Goal: Task Accomplishment & Management: Manage account settings

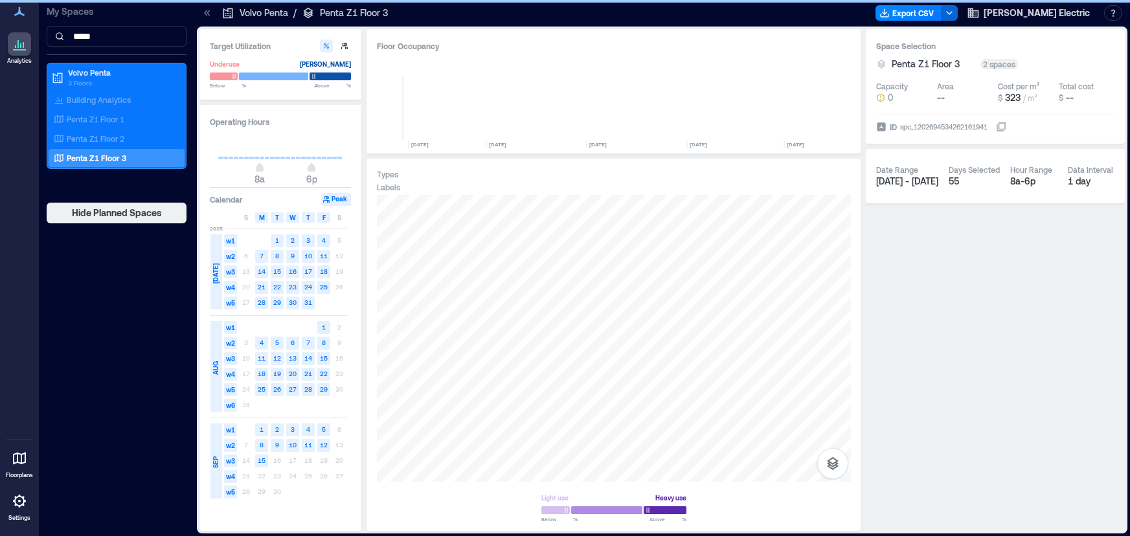
click at [107, 35] on input "*****" at bounding box center [117, 36] width 140 height 21
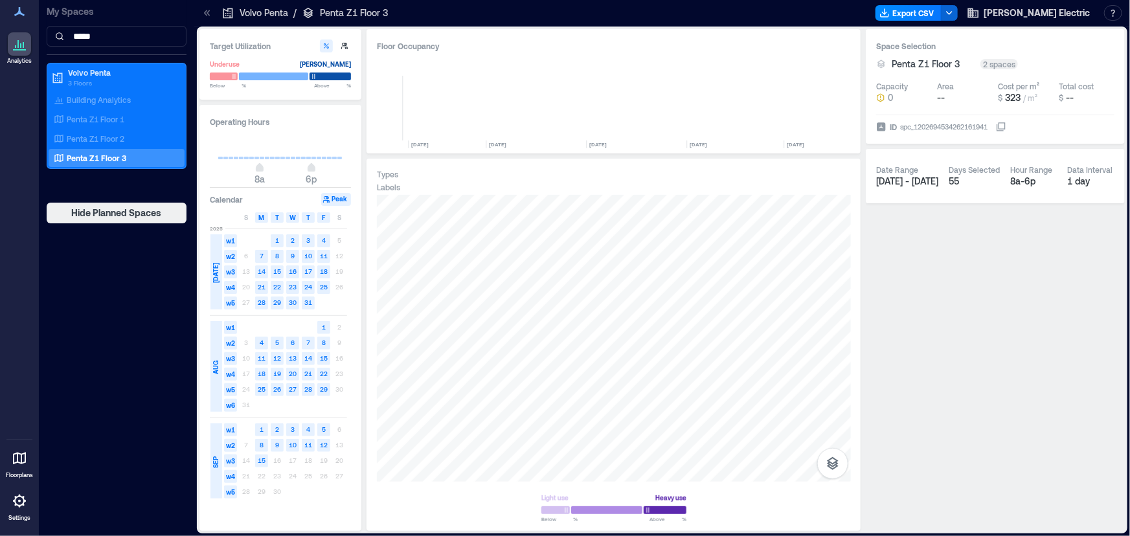
scroll to position [0, 2254]
click at [21, 503] on icon at bounding box center [20, 501] width 16 height 16
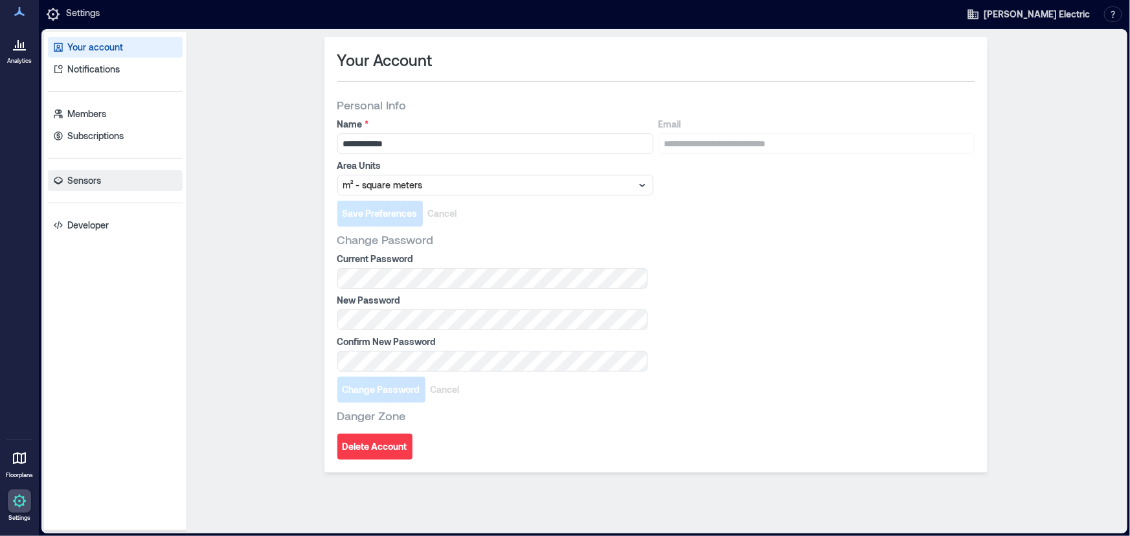
click at [103, 180] on link "Sensors" at bounding box center [115, 180] width 135 height 21
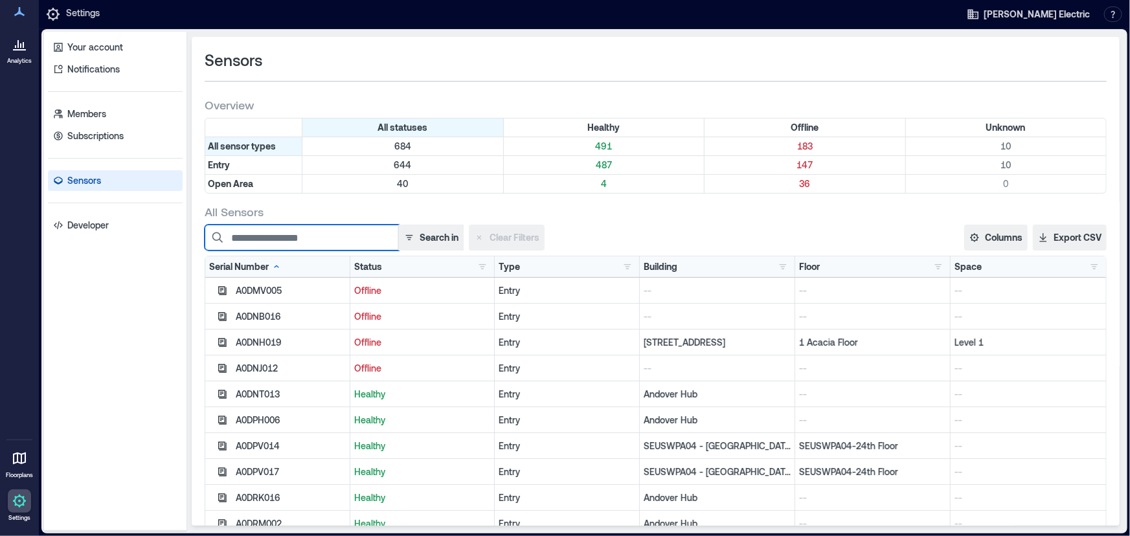
click at [326, 242] on input at bounding box center [302, 238] width 194 height 26
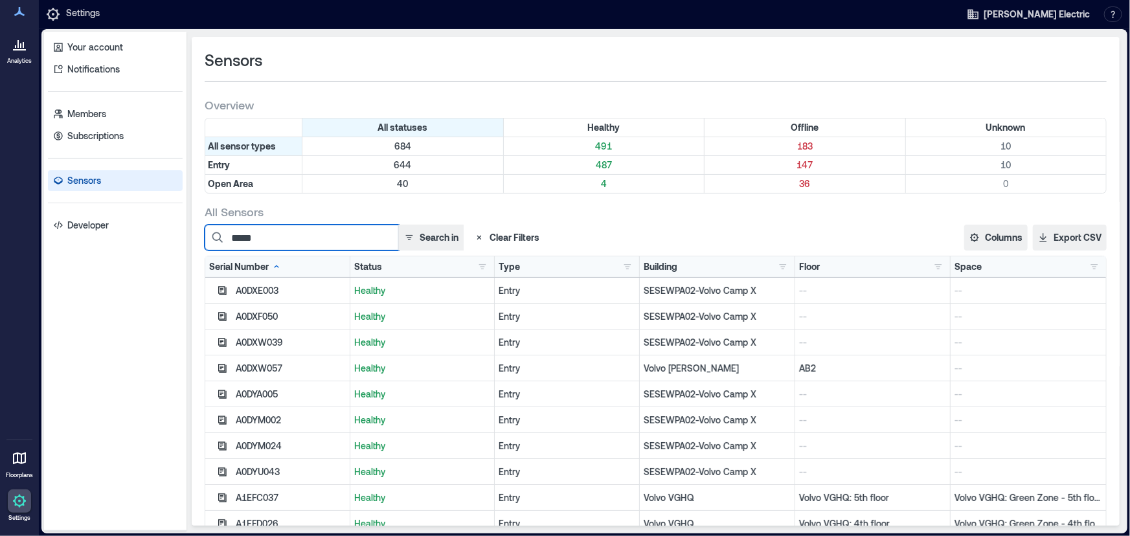
type input "*****"
click at [17, 507] on icon at bounding box center [20, 501] width 16 height 16
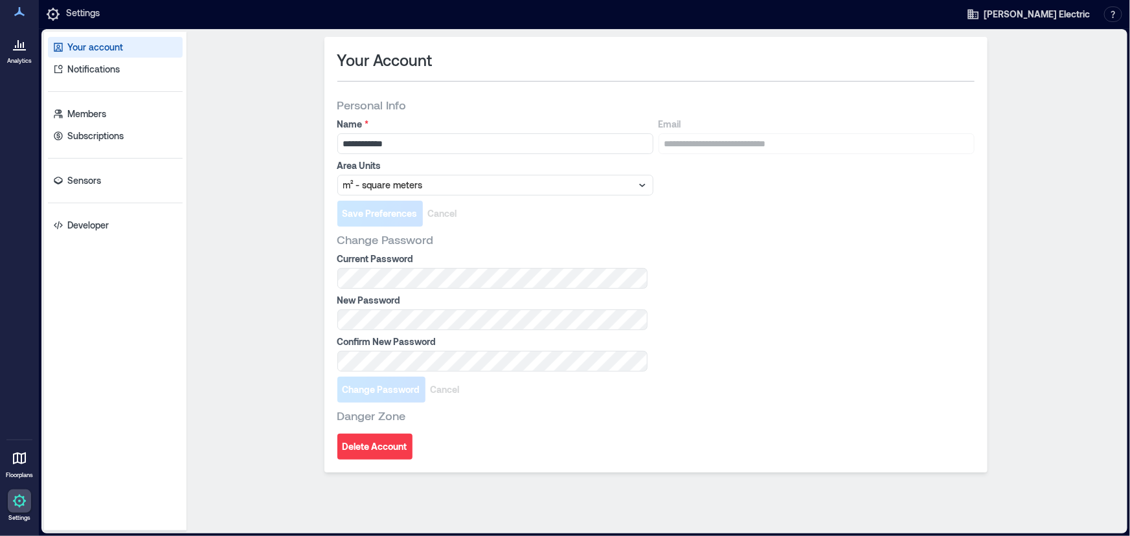
click at [122, 44] on link "Your account" at bounding box center [115, 47] width 135 height 21
drag, startPoint x: 17, startPoint y: 5, endPoint x: 19, endPoint y: 19, distance: 13.7
click at [16, 5] on div at bounding box center [19, 11] width 23 height 23
click at [19, 23] on div at bounding box center [19, 11] width 23 height 23
click at [19, 56] on div at bounding box center [19, 43] width 23 height 23
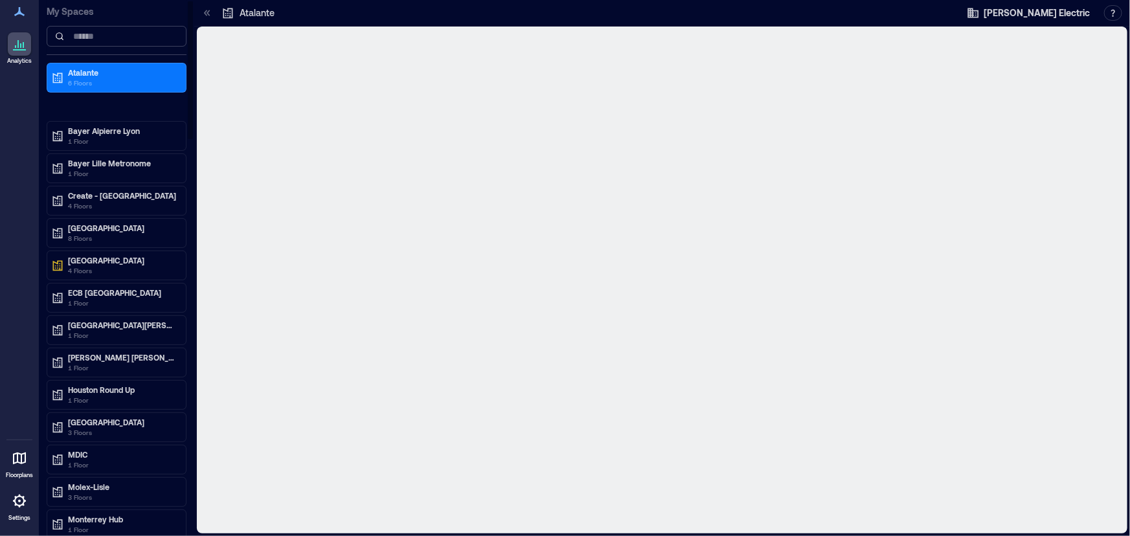
click at [151, 36] on input at bounding box center [117, 36] width 140 height 21
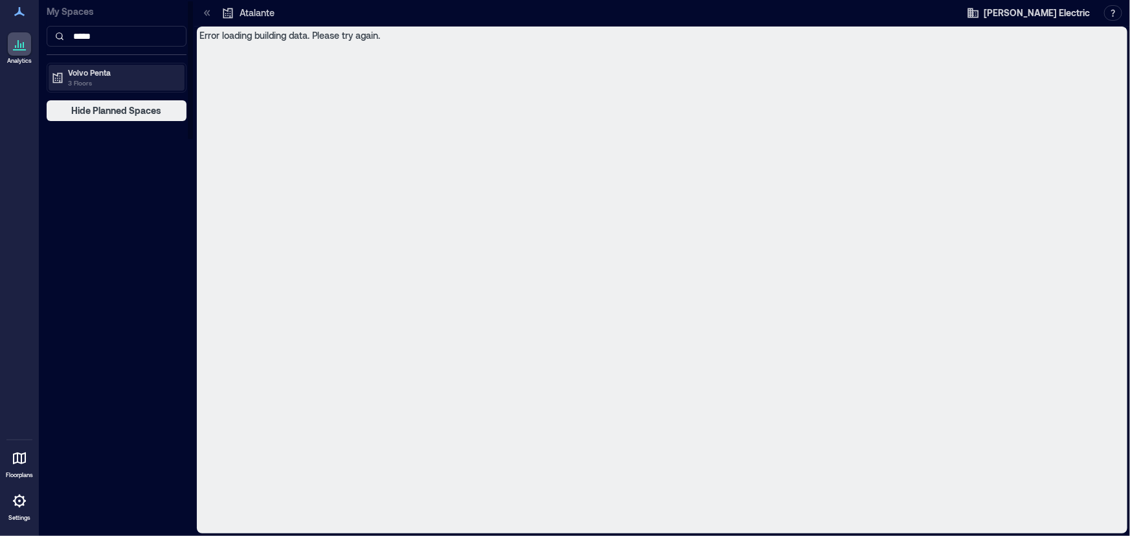
type input "*****"
click at [123, 82] on p "3 Floors" at bounding box center [122, 83] width 109 height 10
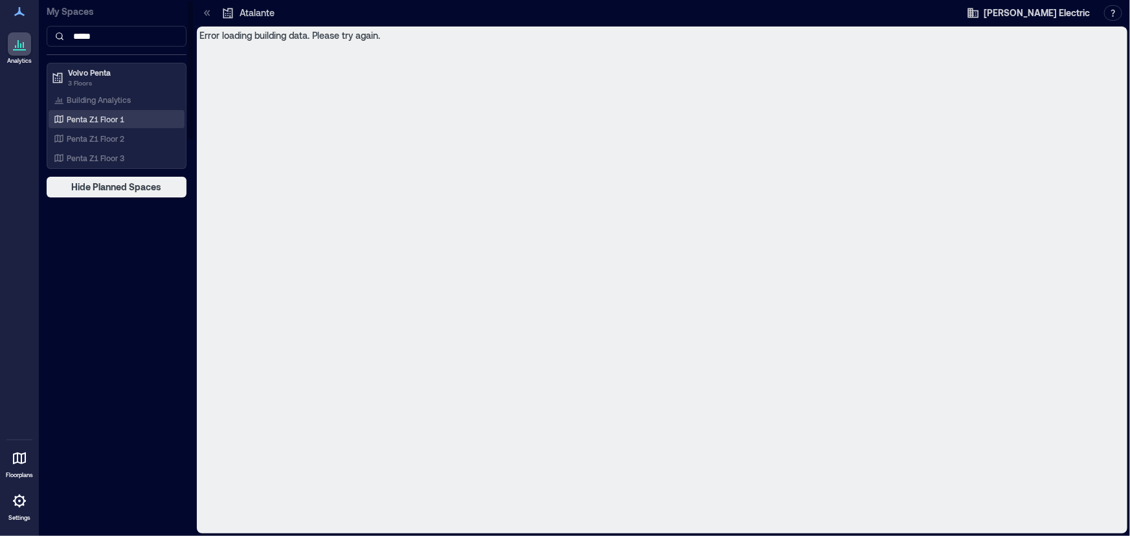
click at [122, 120] on p "Penta Z1 Floor 1" at bounding box center [96, 119] width 58 height 10
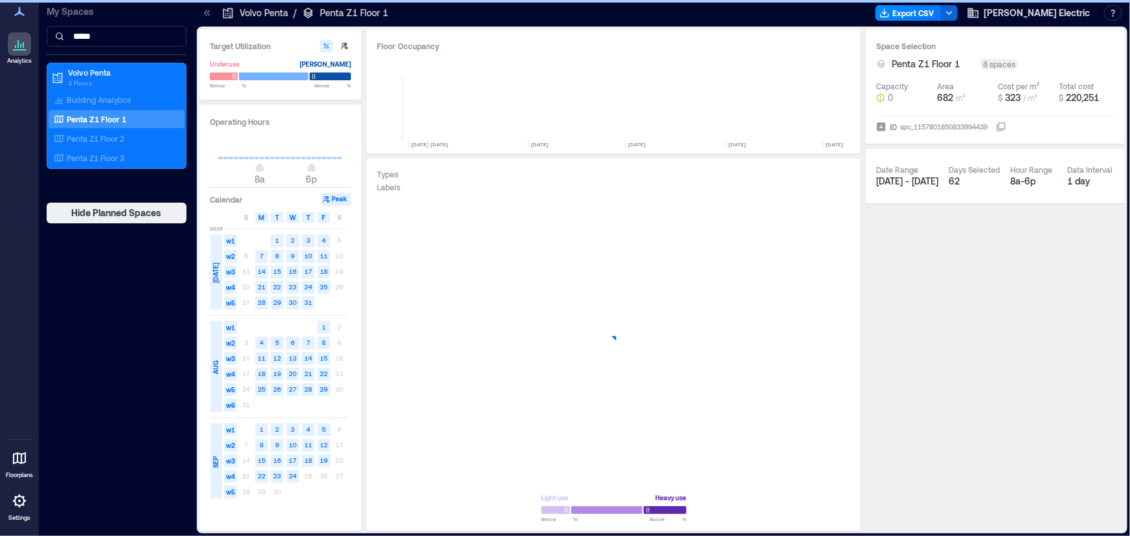
scroll to position [0, 2620]
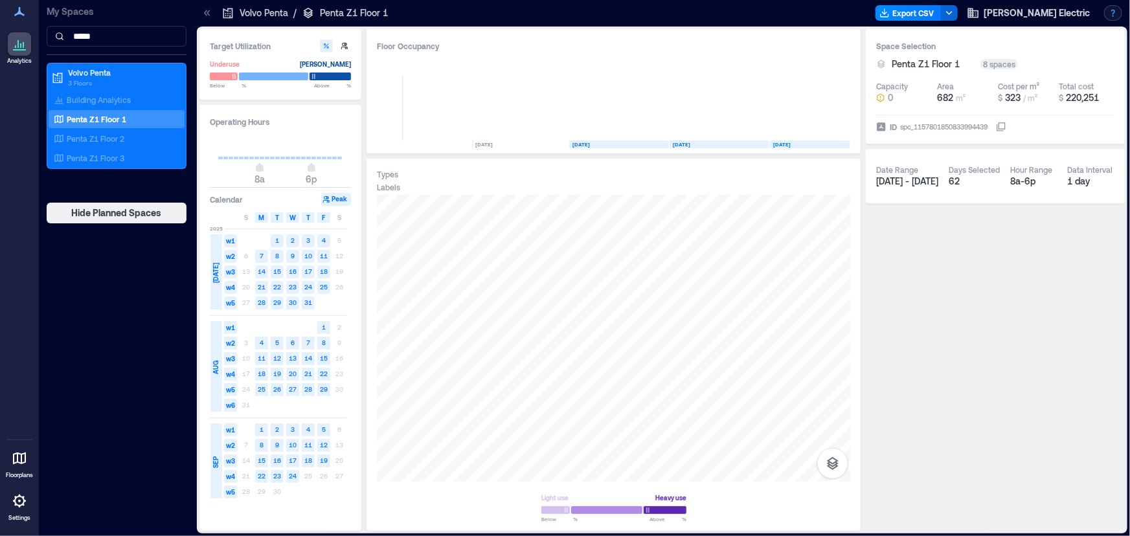
click at [1113, 16] on button "button" at bounding box center [1113, 13] width 18 height 16
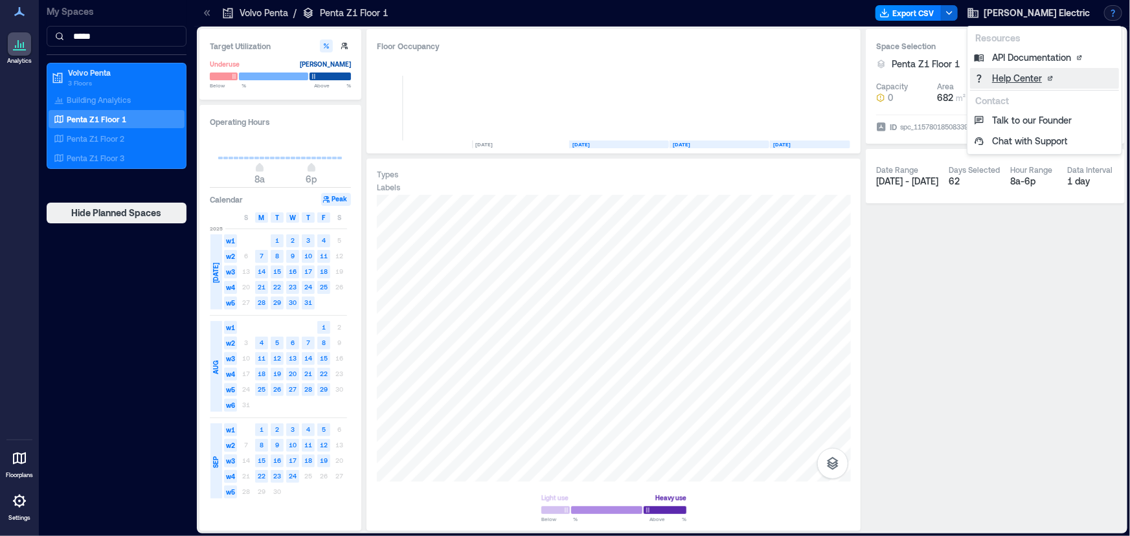
click at [1023, 79] on link "Help Center" at bounding box center [1044, 78] width 149 height 21
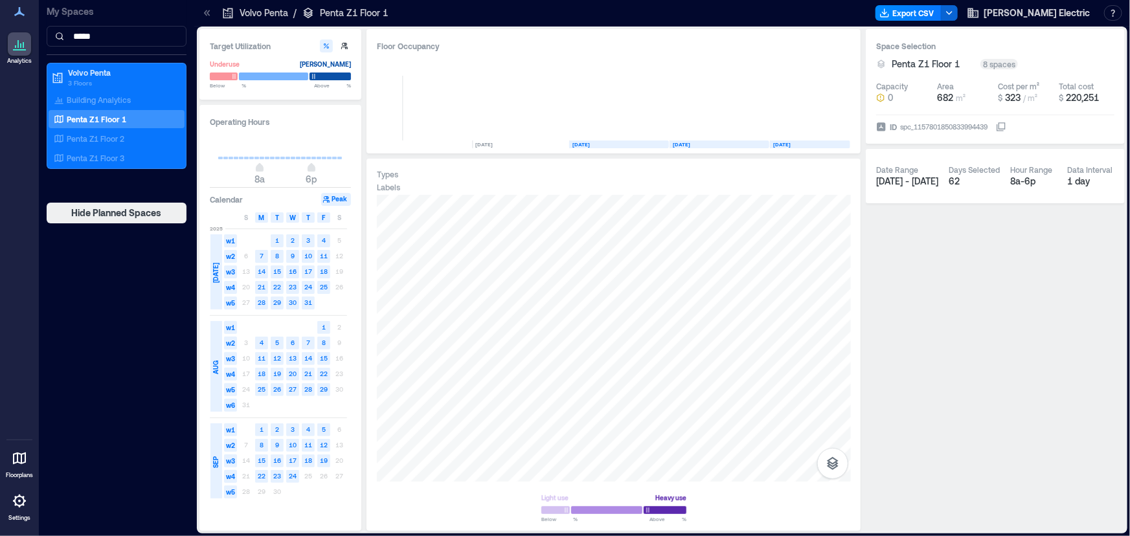
click at [11, 510] on div at bounding box center [19, 501] width 23 height 23
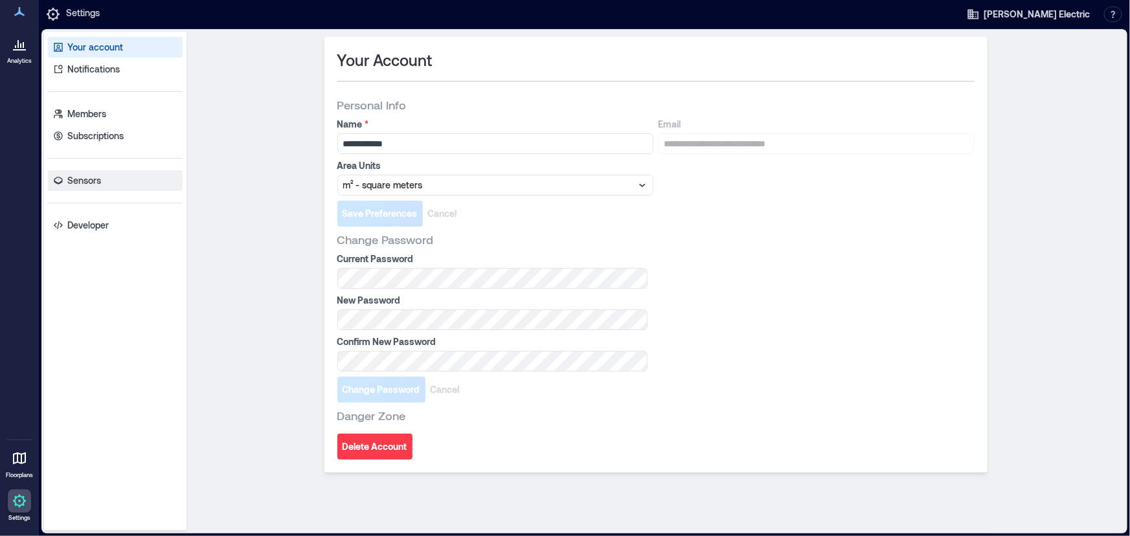
click at [91, 177] on p "Sensors" at bounding box center [84, 180] width 34 height 13
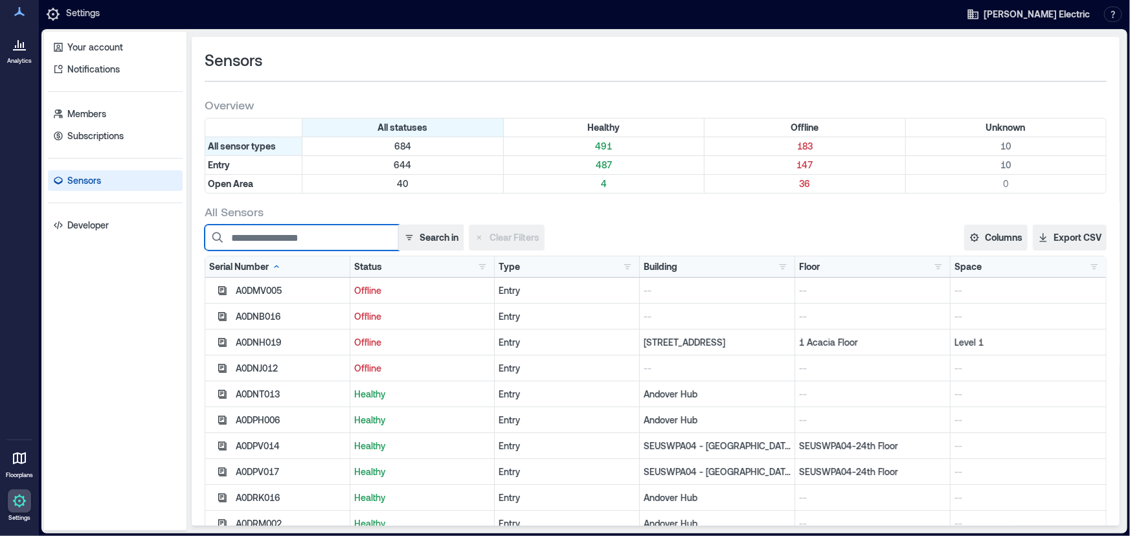
click at [267, 232] on input at bounding box center [302, 238] width 194 height 26
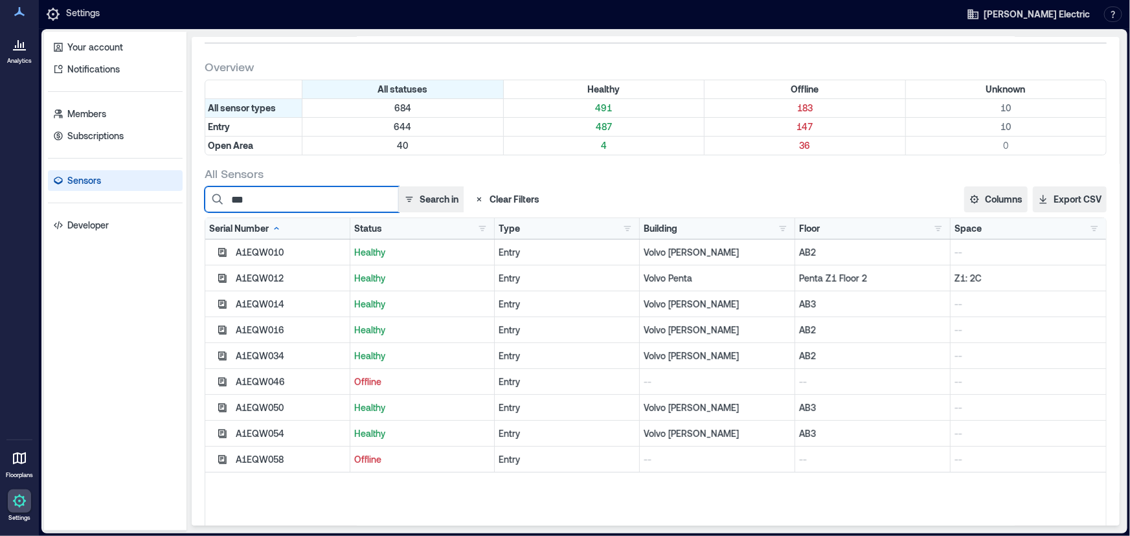
scroll to position [58, 0]
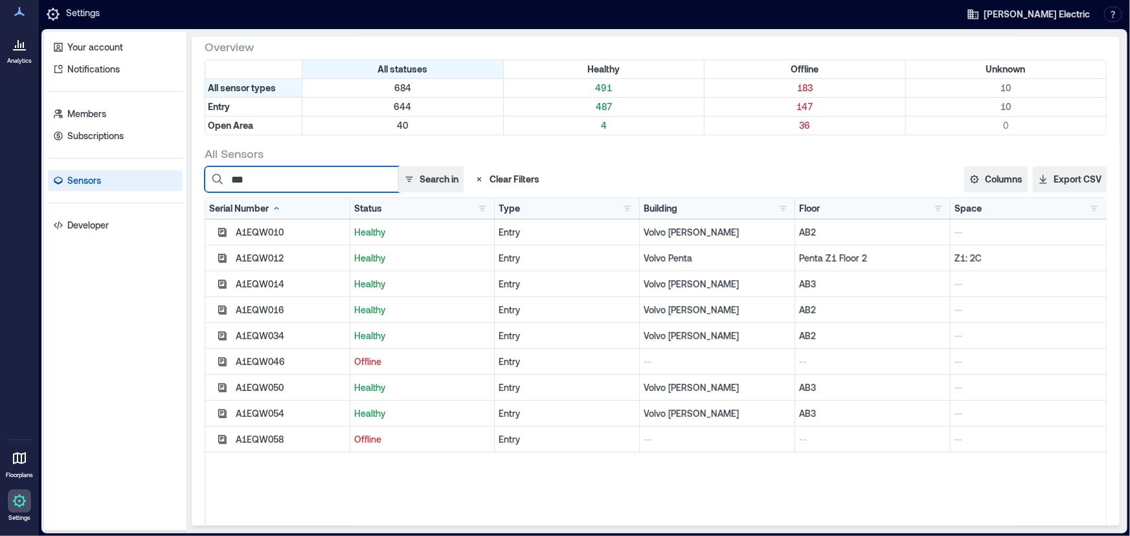
type input "***"
click at [287, 256] on div "A1EQW012" at bounding box center [291, 258] width 110 height 13
